Goal: Task Accomplishment & Management: Use online tool/utility

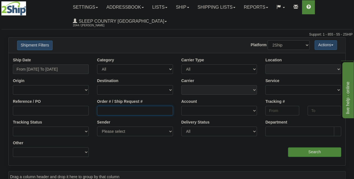
click at [141, 112] on input "Order # / Ship Request #" at bounding box center [135, 111] width 76 height 10
paste input "9002I024730"
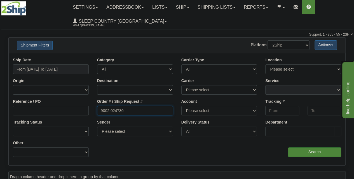
type input "9002I024730"
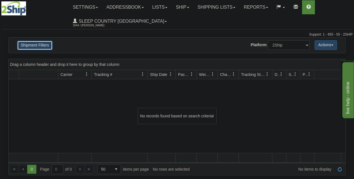
click at [46, 48] on button "Shipment Filters" at bounding box center [34, 46] width 35 height 10
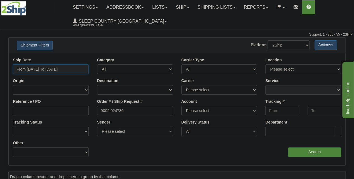
click at [45, 71] on input "From 09/16/2025 To 09/17/2025" at bounding box center [51, 69] width 76 height 10
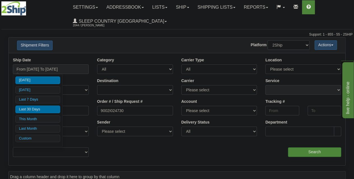
click at [38, 110] on li "Last 30 Days" at bounding box center [37, 109] width 45 height 8
type input "From 08/19/2025 To 09/17/2025"
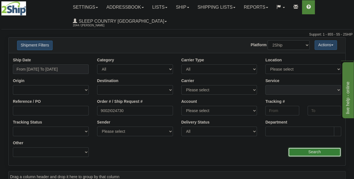
click at [295, 151] on input "Search" at bounding box center [314, 152] width 53 height 10
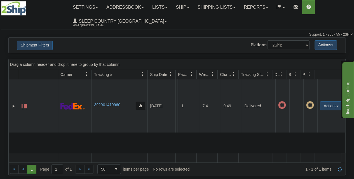
click at [329, 113] on td "Actions Repeat Return Track Comment Shipment Issues Pickup Re-Print as ZPL Auth…" at bounding box center [331, 105] width 28 height 53
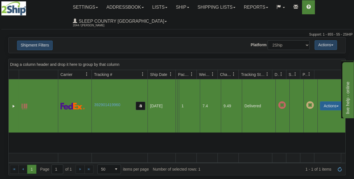
click at [331, 110] on button "Actions" at bounding box center [330, 105] width 22 height 9
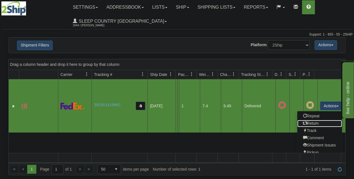
click at [314, 126] on link "Return" at bounding box center [319, 123] width 45 height 7
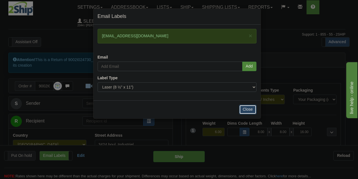
click at [243, 107] on button "Close" at bounding box center [247, 110] width 17 height 10
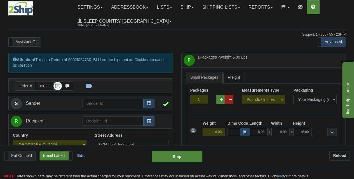
click at [170, 162] on div "Put On hold Put On hold Print Order Slip Print Order Slip Email Labels Email La…" at bounding box center [177, 165] width 354 height 28
click at [169, 158] on button "Ship" at bounding box center [176, 156] width 51 height 11
